Goal: Transaction & Acquisition: Purchase product/service

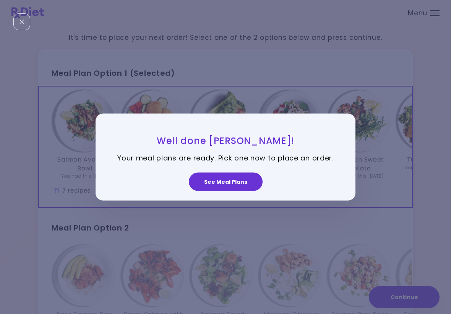
click at [237, 185] on button "See Meal Plans" at bounding box center [226, 181] width 74 height 18
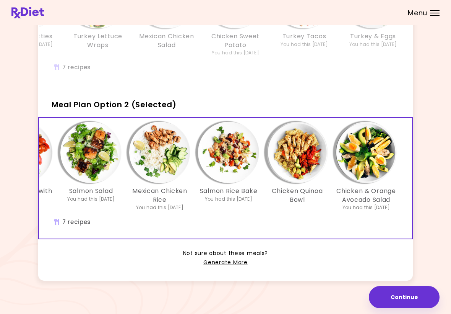
scroll to position [0, 132]
click at [225, 259] on link "Generate More" at bounding box center [225, 262] width 44 height 9
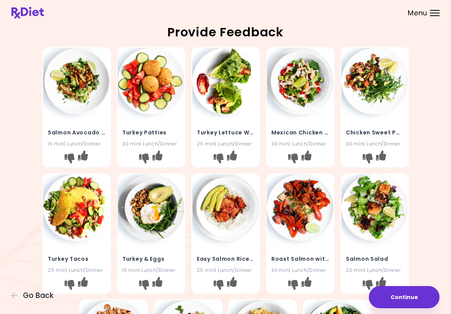
click at [397, 297] on button "Continue" at bounding box center [404, 297] width 71 height 22
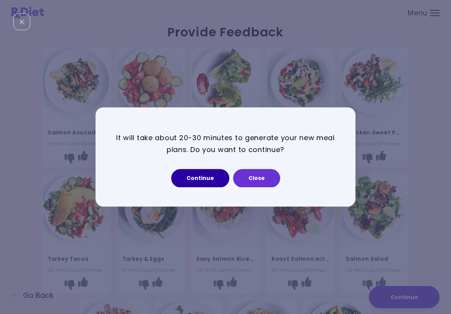
click at [199, 176] on button "Continue" at bounding box center [200, 178] width 58 height 18
select select "*"
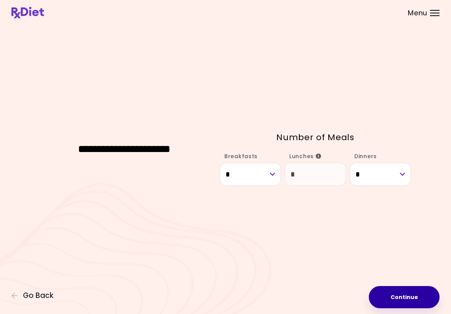
click at [402, 297] on button "Continue" at bounding box center [404, 297] width 71 height 22
